Goal: Information Seeking & Learning: Check status

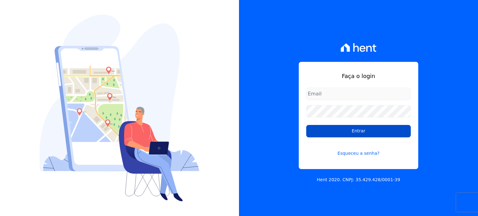
type input "[EMAIL_ADDRESS][DOMAIN_NAME]"
click at [364, 132] on input "Entrar" at bounding box center [358, 131] width 104 height 12
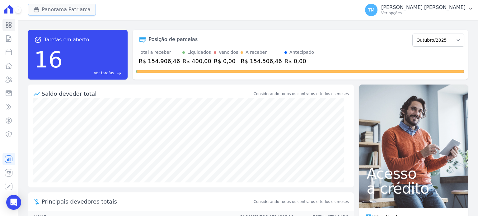
click at [66, 7] on button "Panorama Patriarca" at bounding box center [62, 10] width 68 height 12
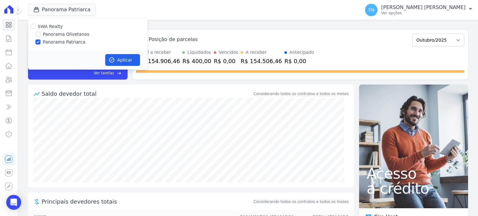
click at [72, 33] on label "Panorama Olivetanos" at bounding box center [66, 34] width 46 height 7
click at [40, 33] on input "Panorama Olivetanos" at bounding box center [37, 34] width 5 height 5
checkbox input "true"
click at [70, 39] on label "Panorama Patriarca" at bounding box center [64, 42] width 43 height 7
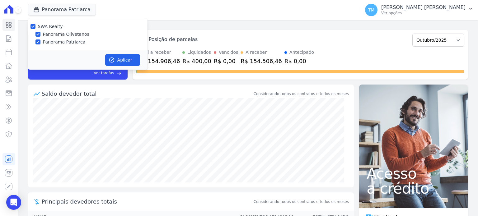
click at [40, 39] on input "Panorama Patriarca" at bounding box center [37, 41] width 5 height 5
checkbox input "false"
click at [123, 57] on button "Aplicar" at bounding box center [122, 60] width 35 height 12
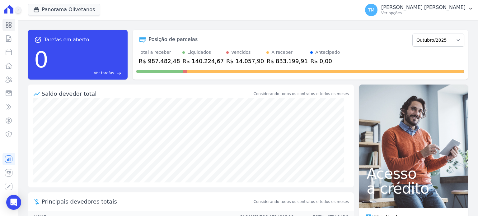
click at [19, 11] on icon at bounding box center [18, 10] width 4 height 4
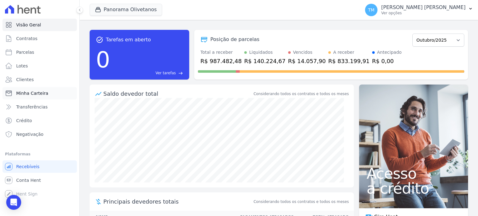
click at [40, 93] on span "Minha Carteira" at bounding box center [32, 93] width 32 height 6
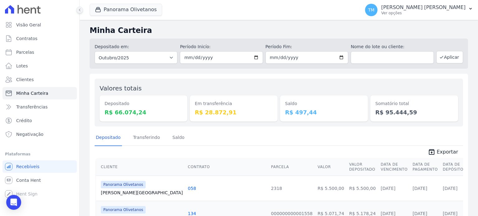
click at [80, 11] on icon at bounding box center [80, 10] width 4 height 4
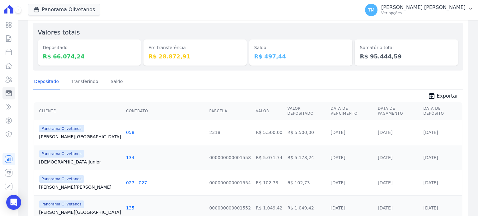
scroll to position [62, 0]
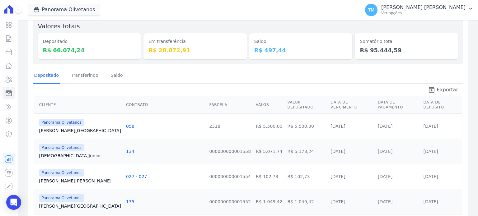
click at [445, 90] on span "Exportar" at bounding box center [446, 89] width 21 height 7
click at [439, 13] on p "Ver opções" at bounding box center [423, 13] width 84 height 5
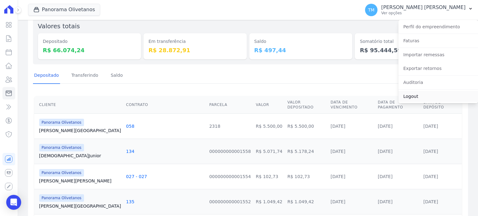
click at [408, 93] on link "Logout" at bounding box center [438, 96] width 80 height 11
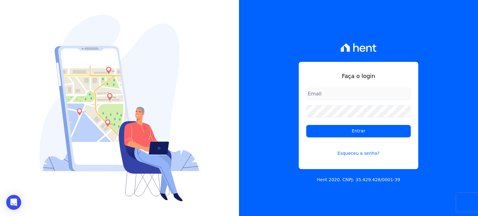
type input "[EMAIL_ADDRESS][DOMAIN_NAME]"
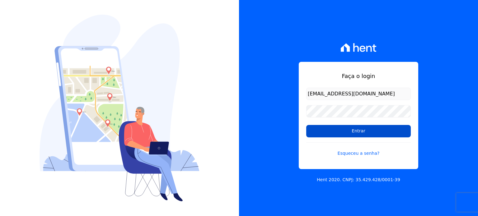
drag, startPoint x: 366, startPoint y: 123, endPoint x: 366, endPoint y: 131, distance: 7.2
click at [366, 130] on form "[EMAIL_ADDRESS][DOMAIN_NAME] Entrar Esqueceu a senha?" at bounding box center [358, 126] width 104 height 76
click at [366, 131] on input "Entrar" at bounding box center [358, 131] width 104 height 12
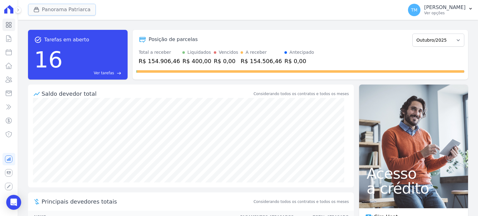
click at [58, 10] on button "Panorama Patriarca" at bounding box center [62, 10] width 68 height 12
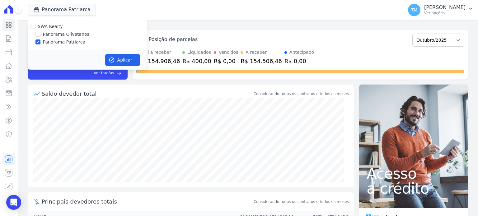
click at [68, 37] on label "Panorama Olivetanos" at bounding box center [66, 34] width 46 height 7
click at [40, 37] on input "Panorama Olivetanos" at bounding box center [37, 34] width 5 height 5
checkbox input "true"
click at [72, 43] on label "Panorama Patriarca" at bounding box center [64, 42] width 43 height 7
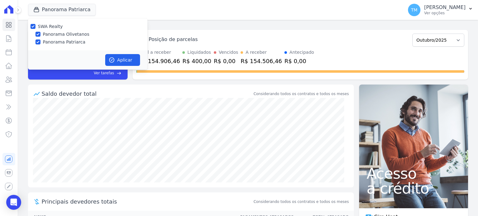
click at [40, 43] on input "Panorama Patriarca" at bounding box center [37, 41] width 5 height 5
checkbox input "false"
click at [128, 64] on button "Aplicar" at bounding box center [122, 60] width 35 height 12
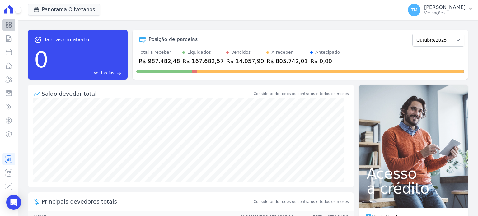
drag, startPoint x: 20, startPoint y: 11, endPoint x: 19, endPoint y: 20, distance: 9.6
click at [19, 11] on icon at bounding box center [18, 10] width 4 height 4
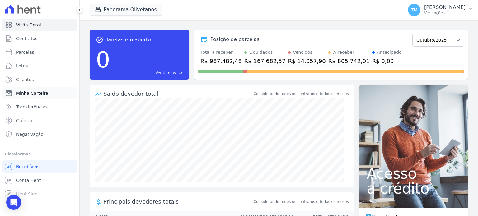
click at [35, 93] on span "Minha Carteira" at bounding box center [32, 93] width 32 height 6
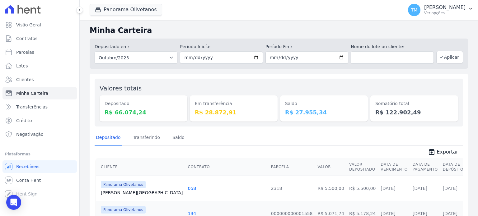
click at [80, 9] on icon at bounding box center [79, 10] width 1 height 2
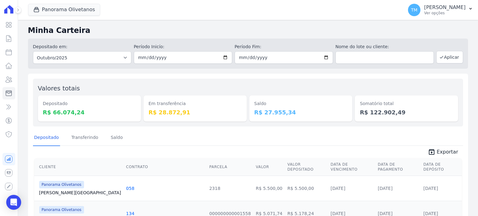
click at [20, 10] on icon at bounding box center [18, 10] width 4 height 4
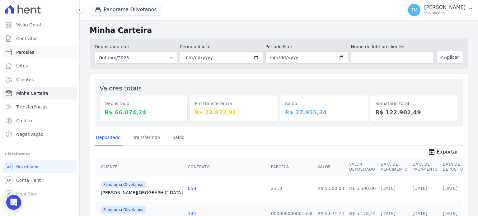
click at [51, 56] on link "Parcelas" at bounding box center [39, 52] width 74 height 12
select select
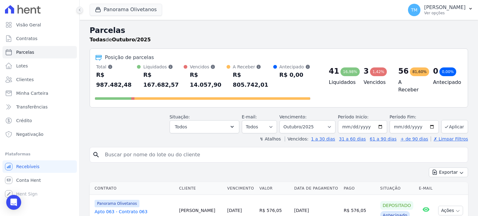
click at [79, 11] on icon at bounding box center [80, 10] width 4 height 4
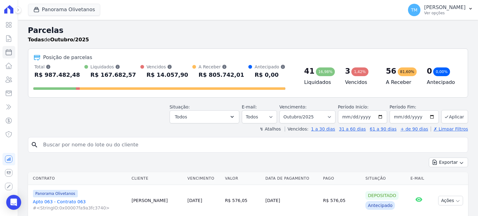
click at [239, 148] on input "search" at bounding box center [251, 145] width 425 height 12
type input "035"
select select
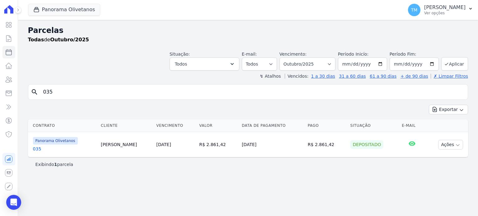
click at [38, 146] on link "035" at bounding box center [64, 149] width 63 height 6
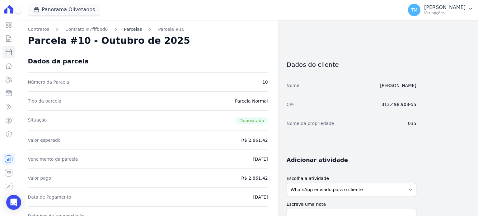
click at [125, 30] on link "Parcelas" at bounding box center [133, 29] width 18 height 7
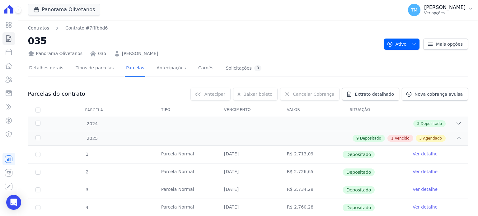
click at [452, 16] on div "TM Taina Mendes Santos Ver opções" at bounding box center [437, 10] width 58 height 12
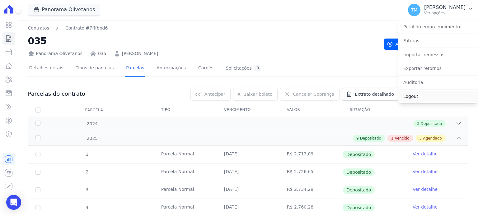
click at [428, 93] on link "Logout" at bounding box center [438, 96] width 80 height 11
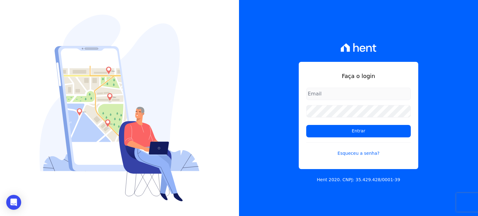
type input "[EMAIL_ADDRESS][DOMAIN_NAME]"
